Goal: Check status: Check status

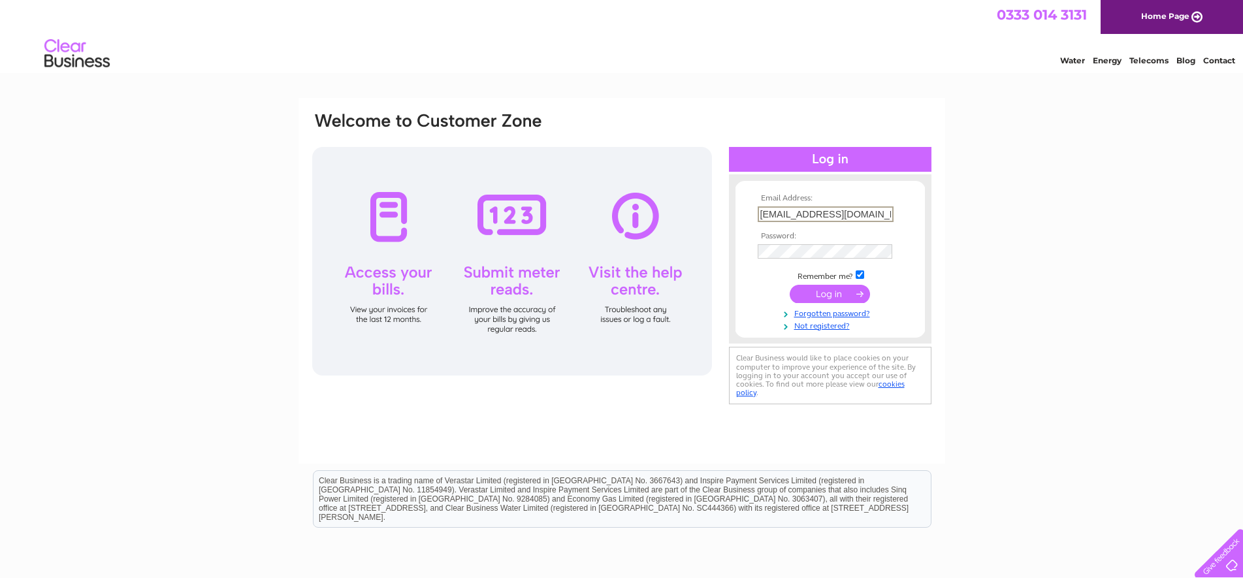
drag, startPoint x: 808, startPoint y: 217, endPoint x: 688, endPoint y: 221, distance: 119.6
click at [688, 221] on div "Email Address: circlemedia@gmail.com Password:" at bounding box center [622, 259] width 622 height 296
type input "amothen@gmail.com"
click at [842, 298] on input "submit" at bounding box center [829, 294] width 80 height 18
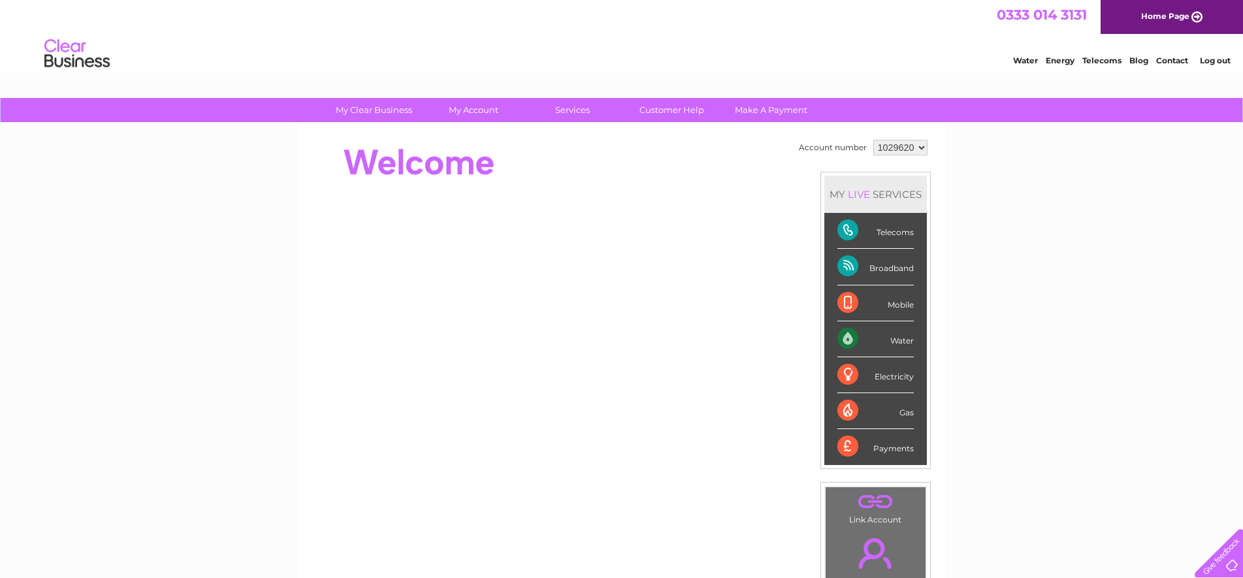
click at [920, 148] on select "1029620" at bounding box center [900, 148] width 54 height 16
click at [921, 148] on select "1029620" at bounding box center [900, 148] width 54 height 16
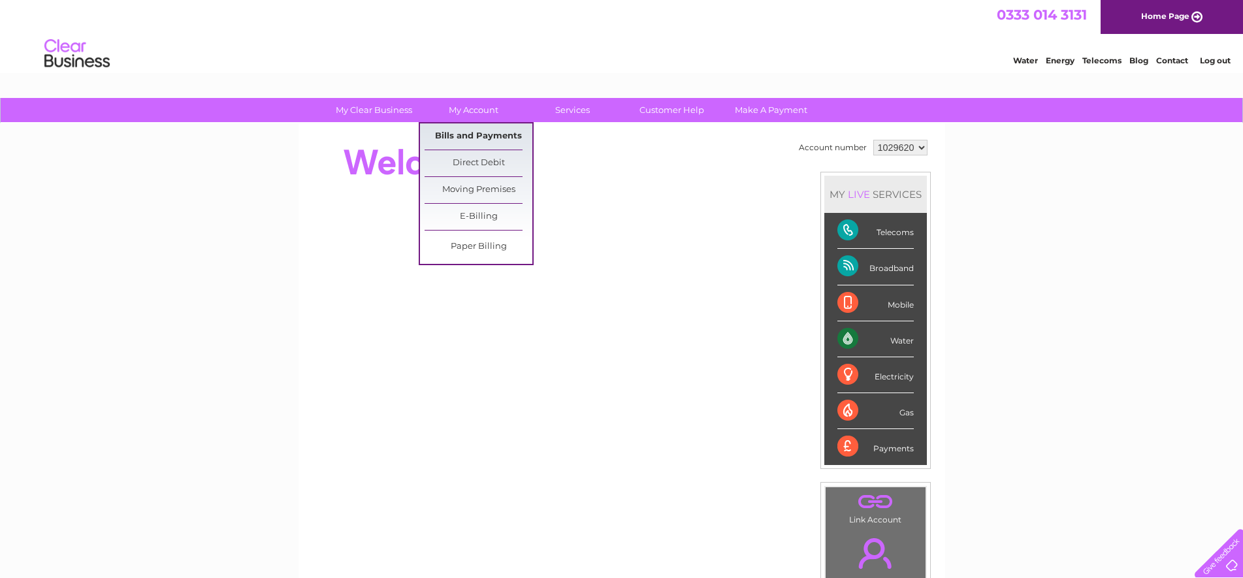
click at [467, 125] on link "Bills and Payments" at bounding box center [478, 136] width 108 height 26
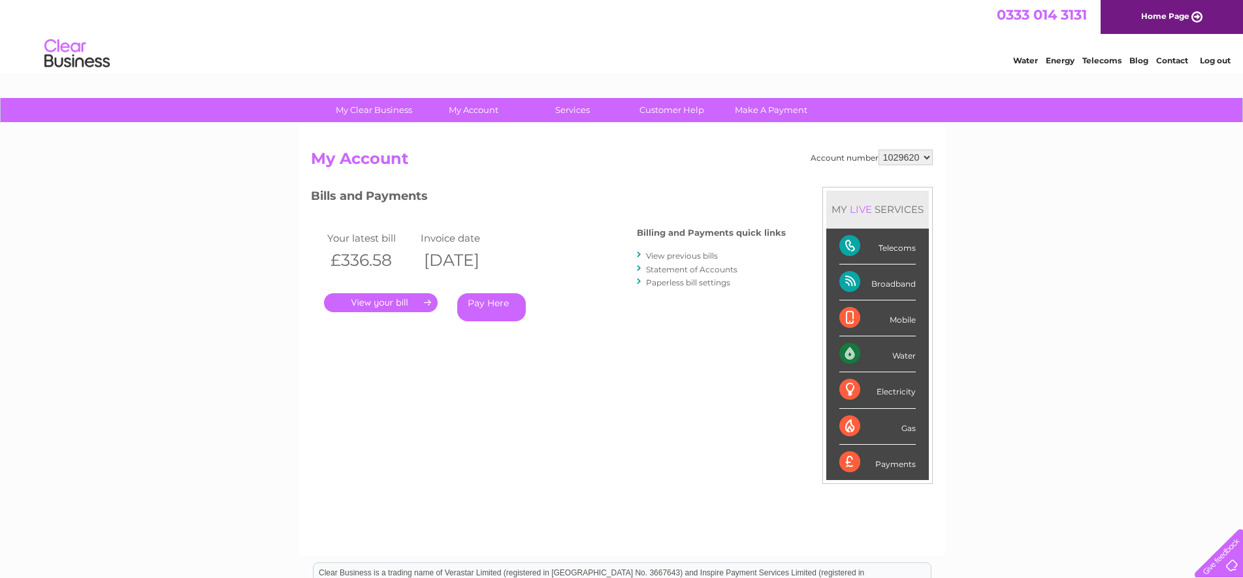
click at [410, 297] on link "." at bounding box center [381, 302] width 114 height 19
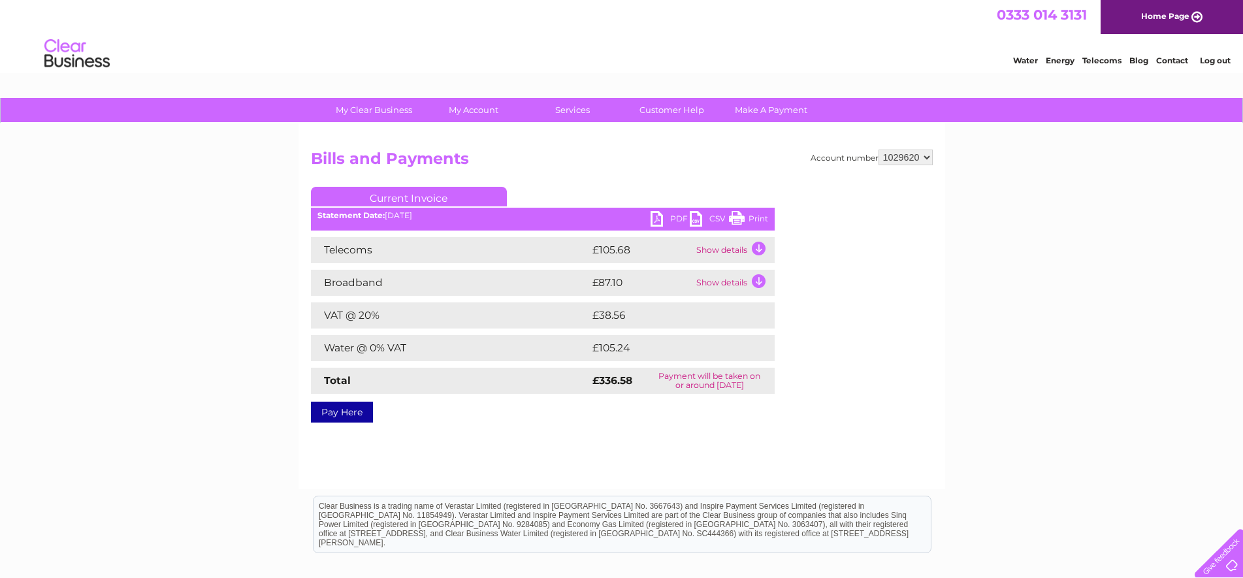
click at [761, 217] on link "Print" at bounding box center [748, 220] width 39 height 19
click at [755, 249] on td "Show details" at bounding box center [734, 250] width 82 height 26
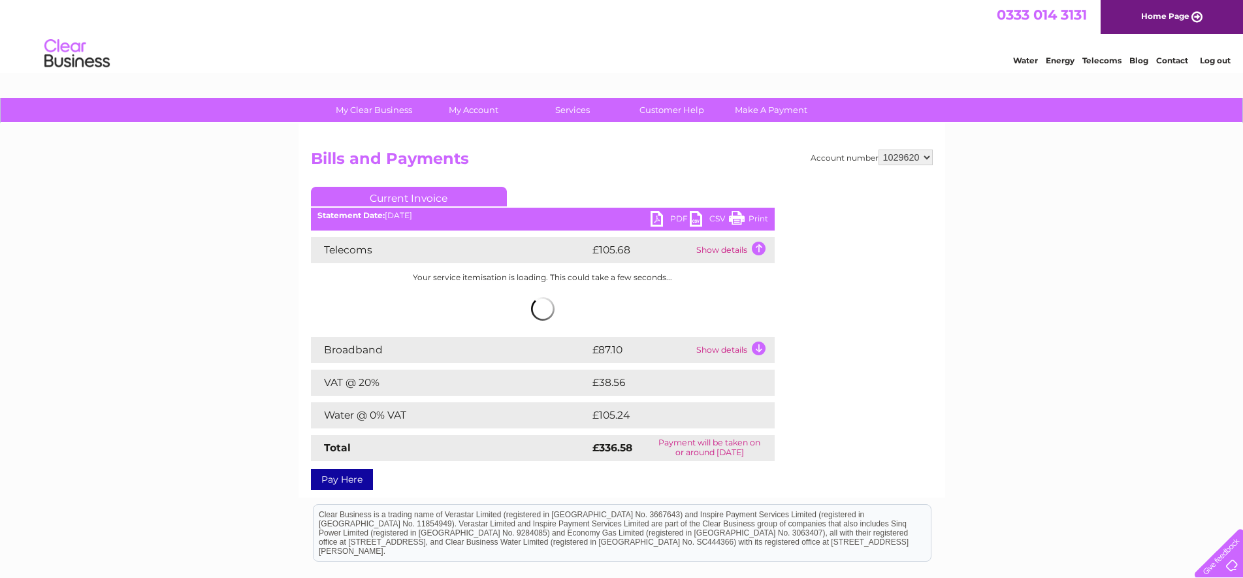
click at [763, 349] on td "Show details" at bounding box center [734, 350] width 82 height 26
